Goal: Feedback & Contribution: Leave review/rating

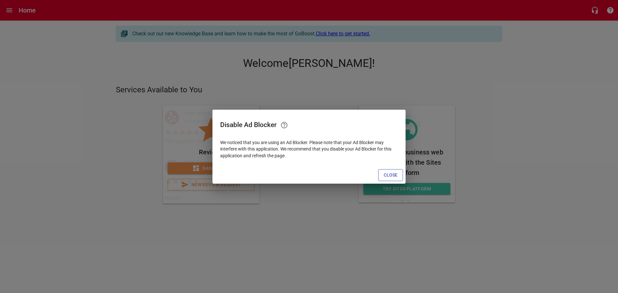
click at [400, 176] on button "Close" at bounding box center [390, 175] width 25 height 12
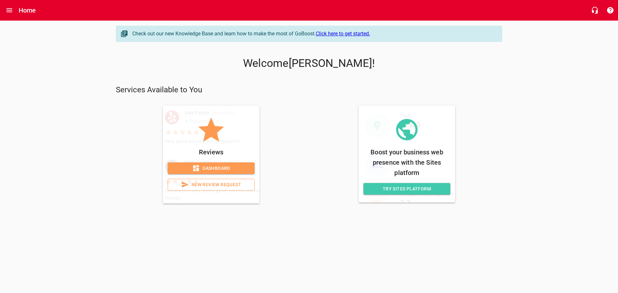
click at [231, 188] on span "New Review Request" at bounding box center [211, 185] width 76 height 8
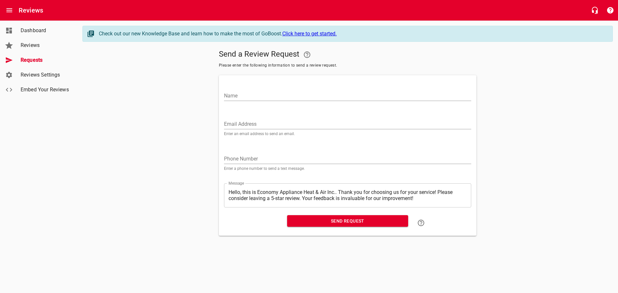
click at [243, 93] on input "Name" at bounding box center [347, 96] width 247 height 10
paste input "[PERSON_NAME]"
type input "[PERSON_NAME]"
click at [263, 124] on input "Email Address" at bounding box center [347, 124] width 247 height 10
paste input "[EMAIL_ADDRESS][DOMAIN_NAME]"
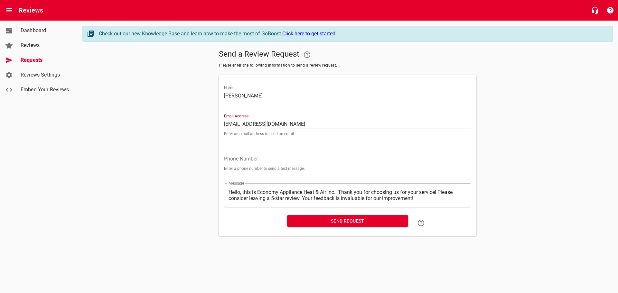
type input "[EMAIL_ADDRESS][DOMAIN_NAME]"
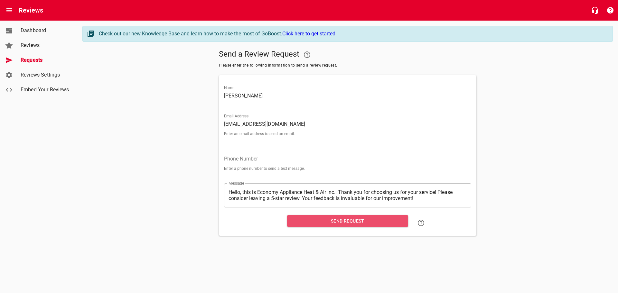
click at [298, 220] on span "Send Request" at bounding box center [347, 221] width 111 height 8
